Goal: Information Seeking & Learning: Learn about a topic

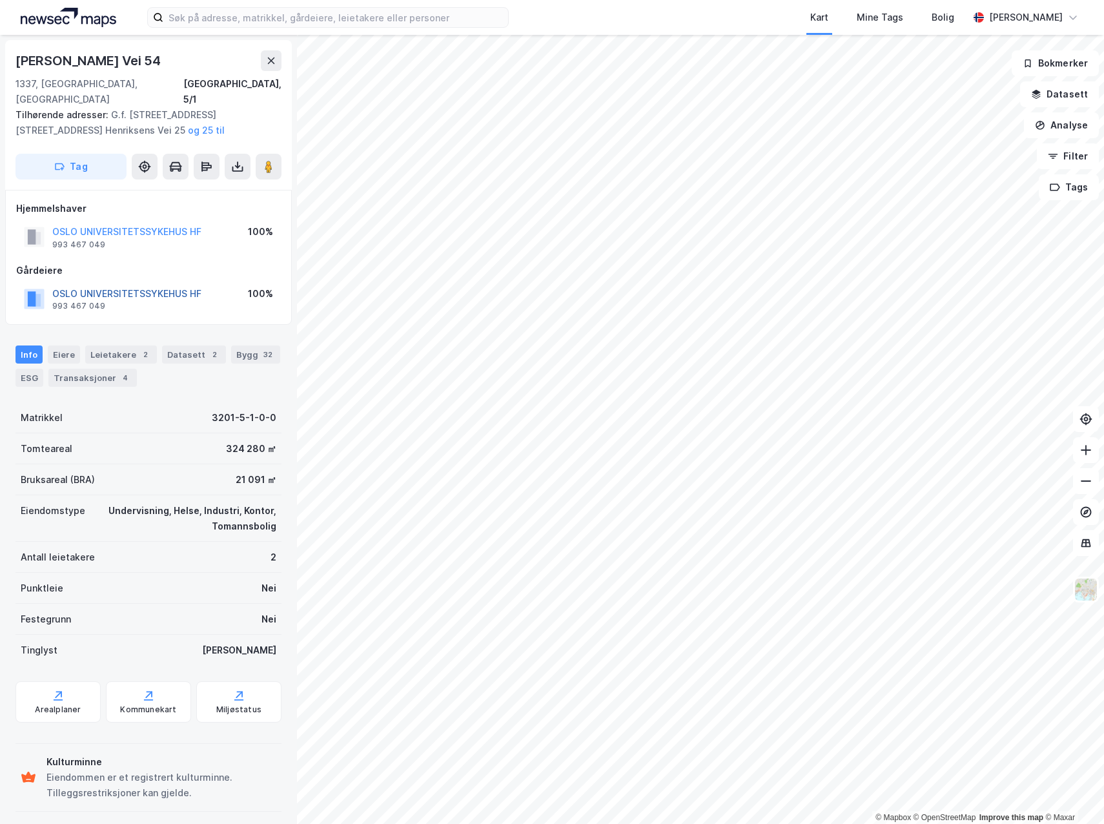
click at [0, 0] on button "OSLO UNIVERSITETSSYKEHUS HF" at bounding box center [0, 0] width 0 height 0
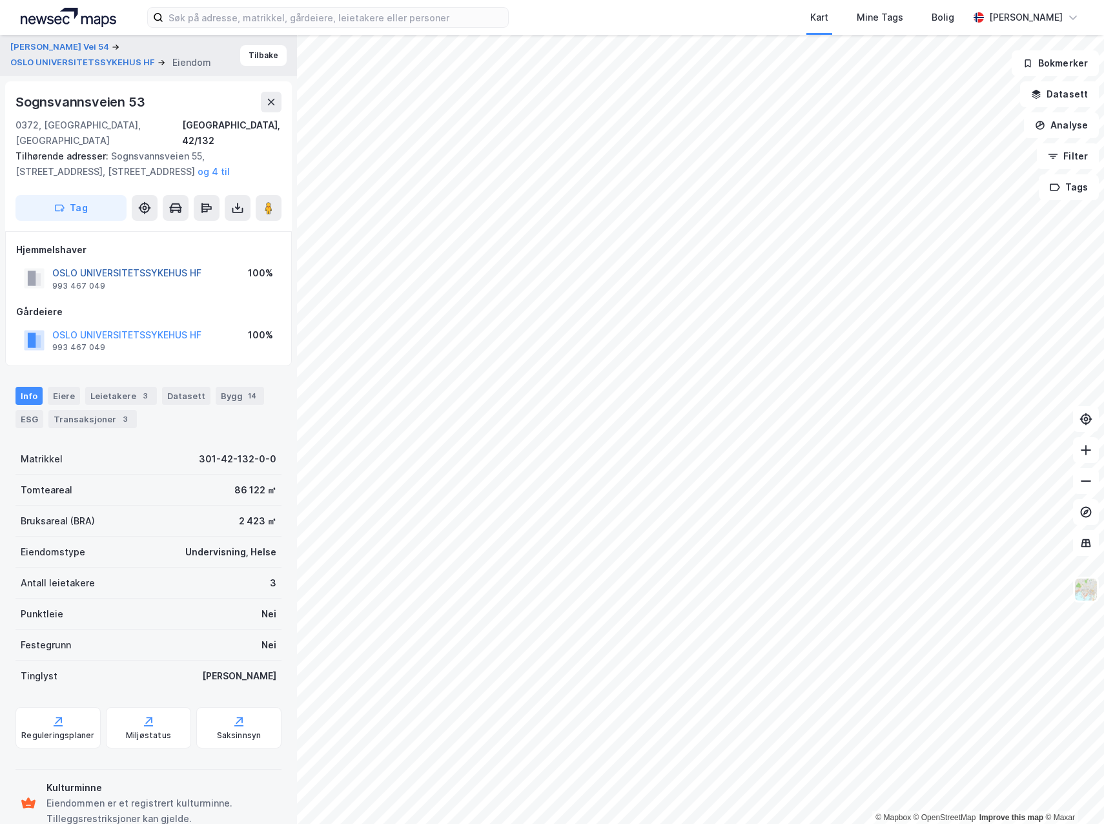
click at [0, 0] on button "OSLO UNIVERSITETSSYKEHUS HF" at bounding box center [0, 0] width 0 height 0
